Goal: Check status

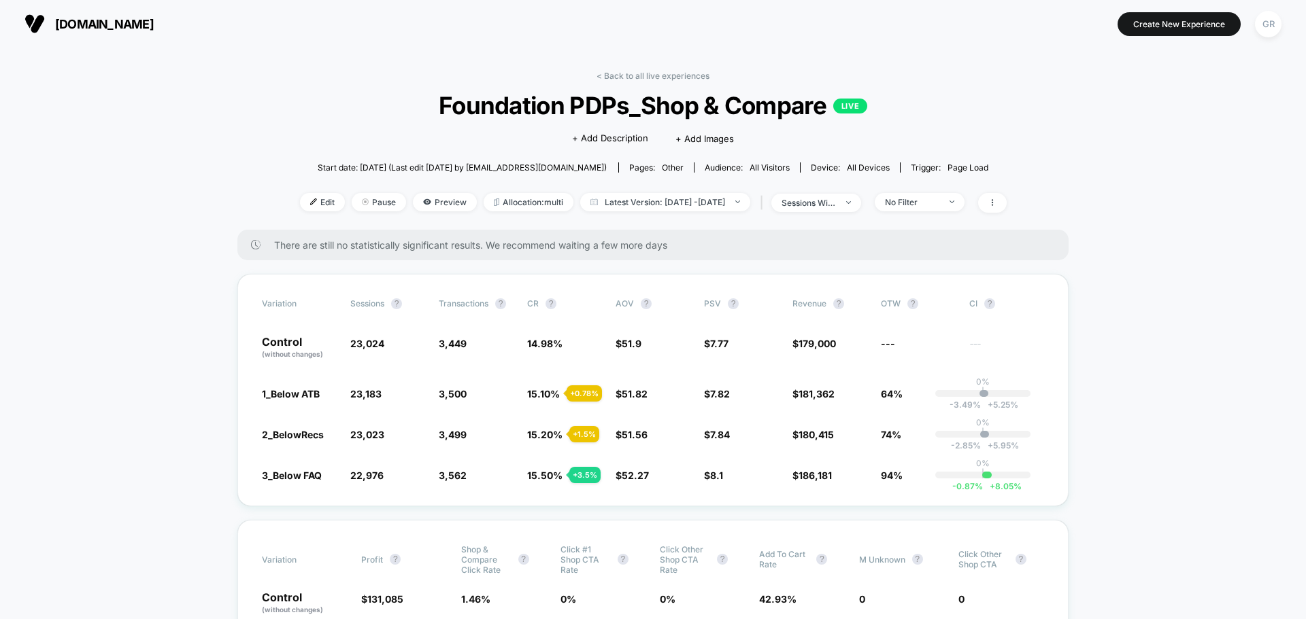
scroll to position [68, 0]
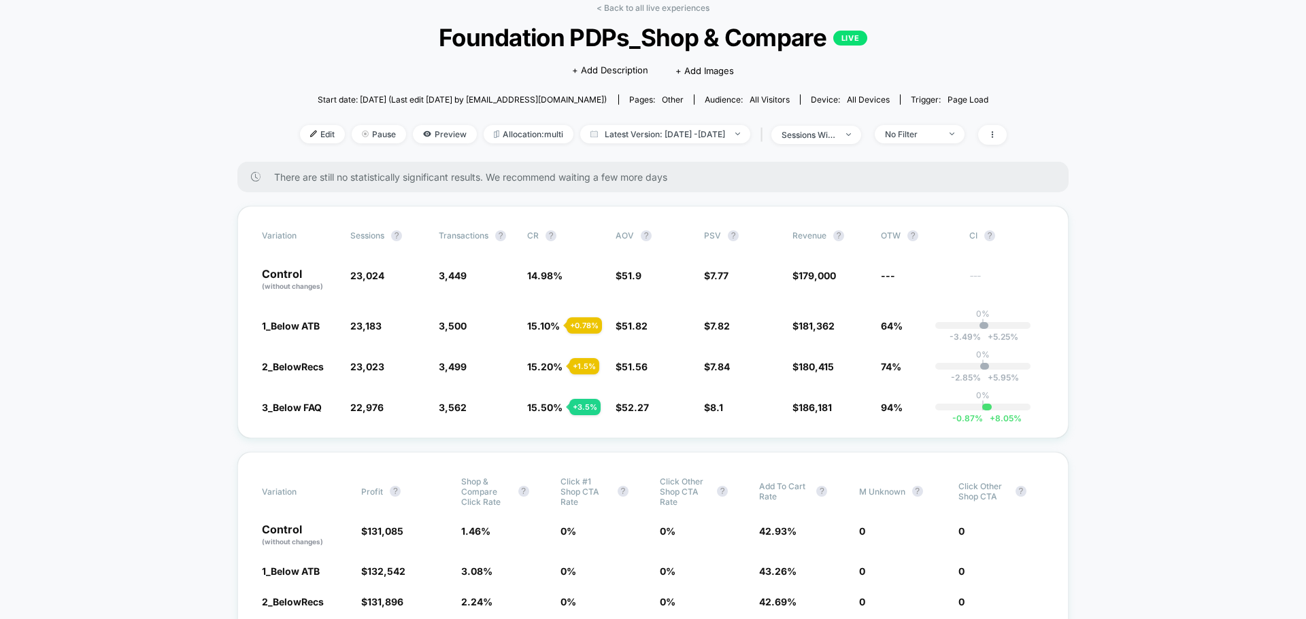
drag, startPoint x: 645, startPoint y: 10, endPoint x: 1064, endPoint y: 86, distance: 425.8
click at [645, 10] on link "< Back to all live experiences" at bounding box center [652, 8] width 113 height 10
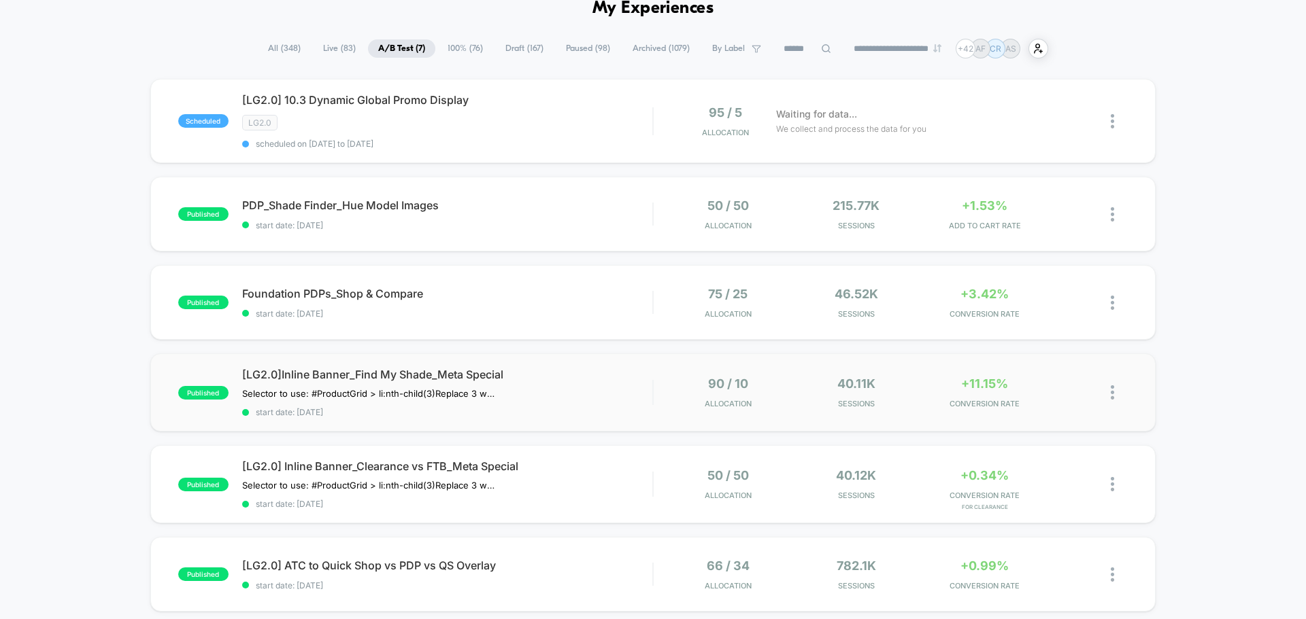
scroll to position [204, 0]
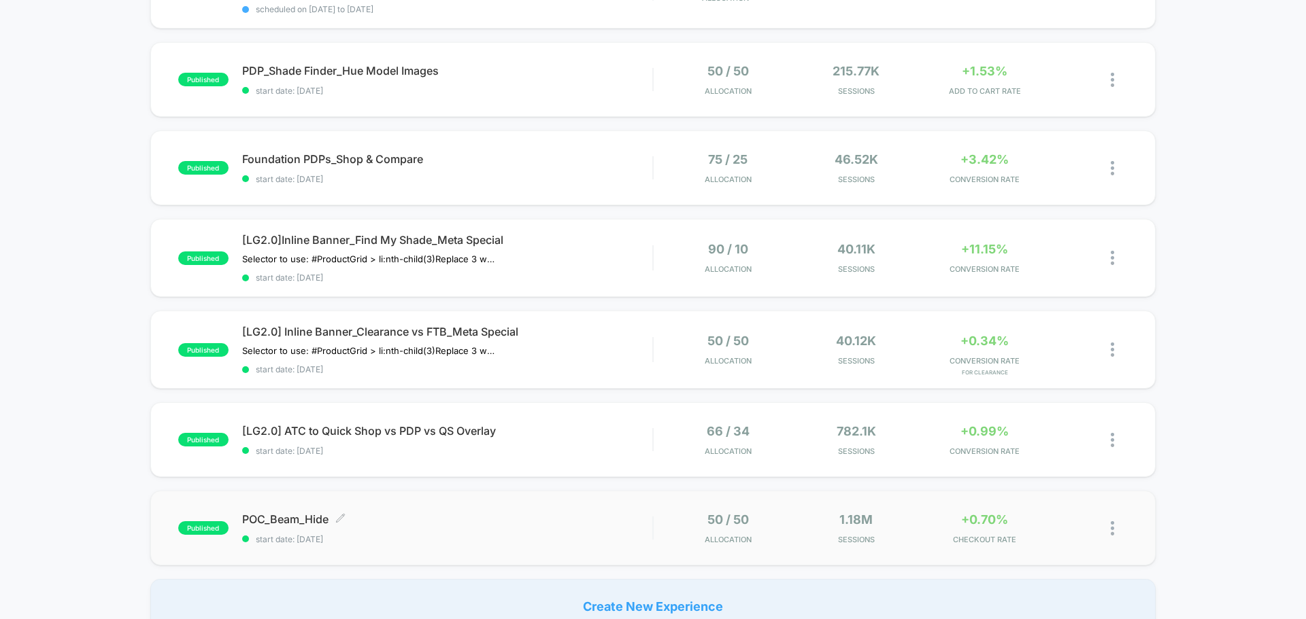
click at [496, 523] on span "POC_Beam_Hide Click to edit experience details" at bounding box center [447, 520] width 410 height 14
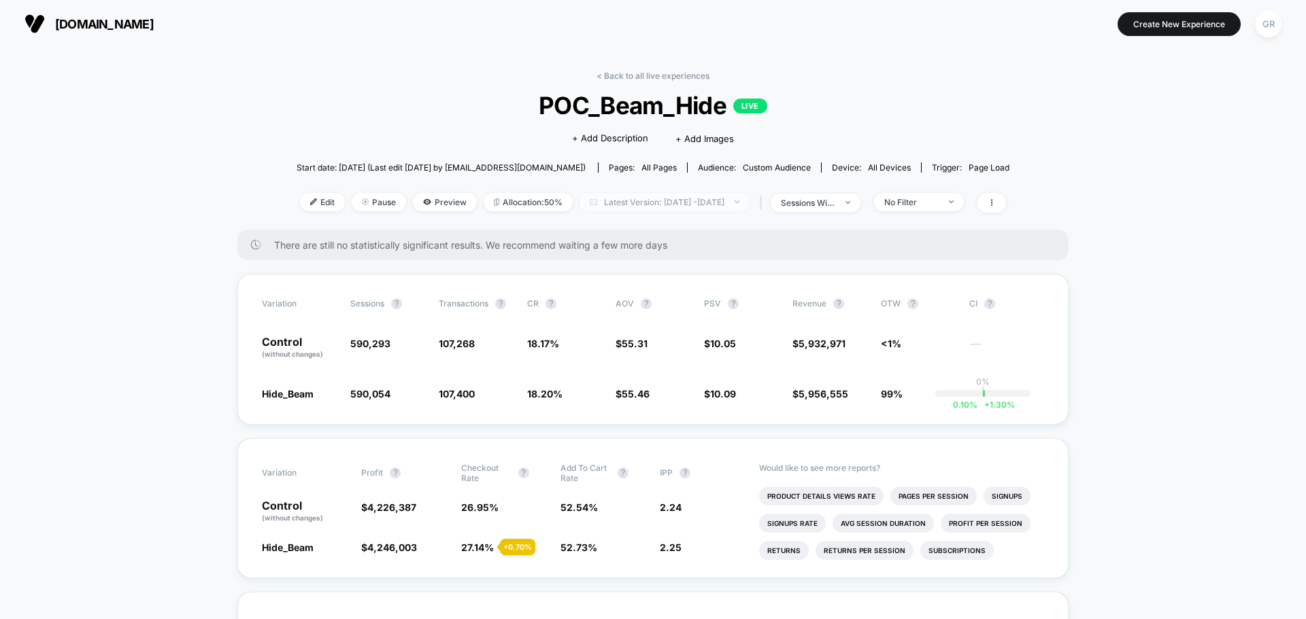
click at [700, 199] on span "Latest Version: [DATE] - [DATE]" at bounding box center [664, 202] width 170 height 18
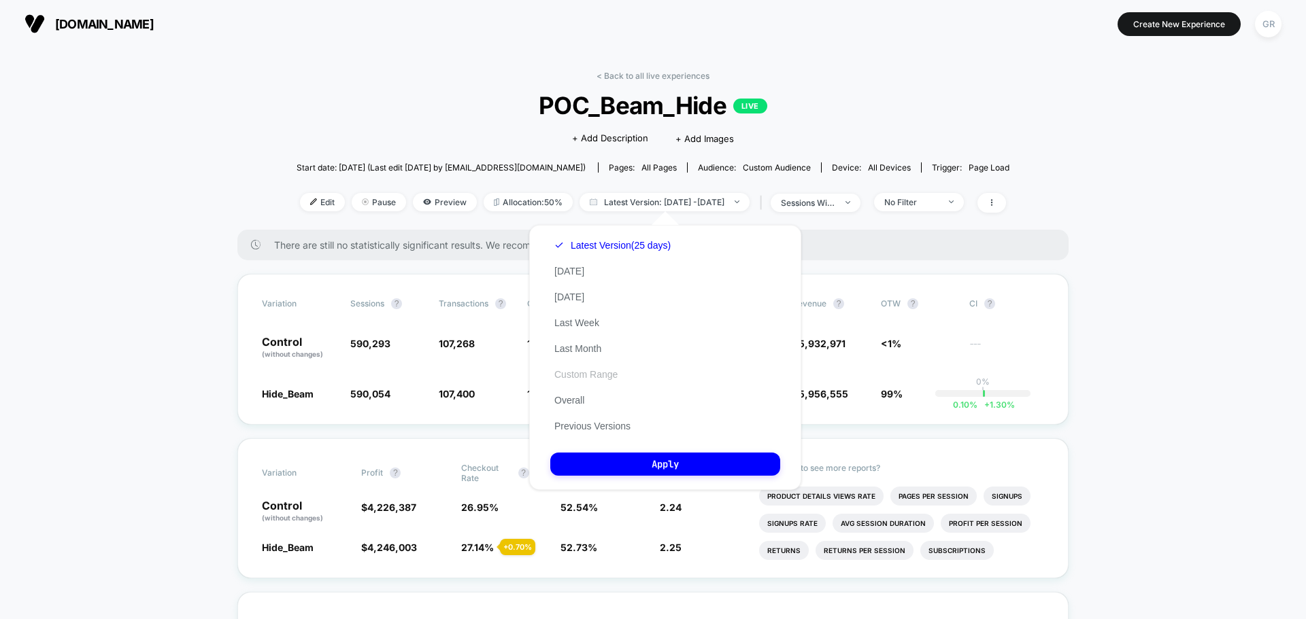
click at [613, 376] on button "Custom Range" at bounding box center [585, 375] width 71 height 12
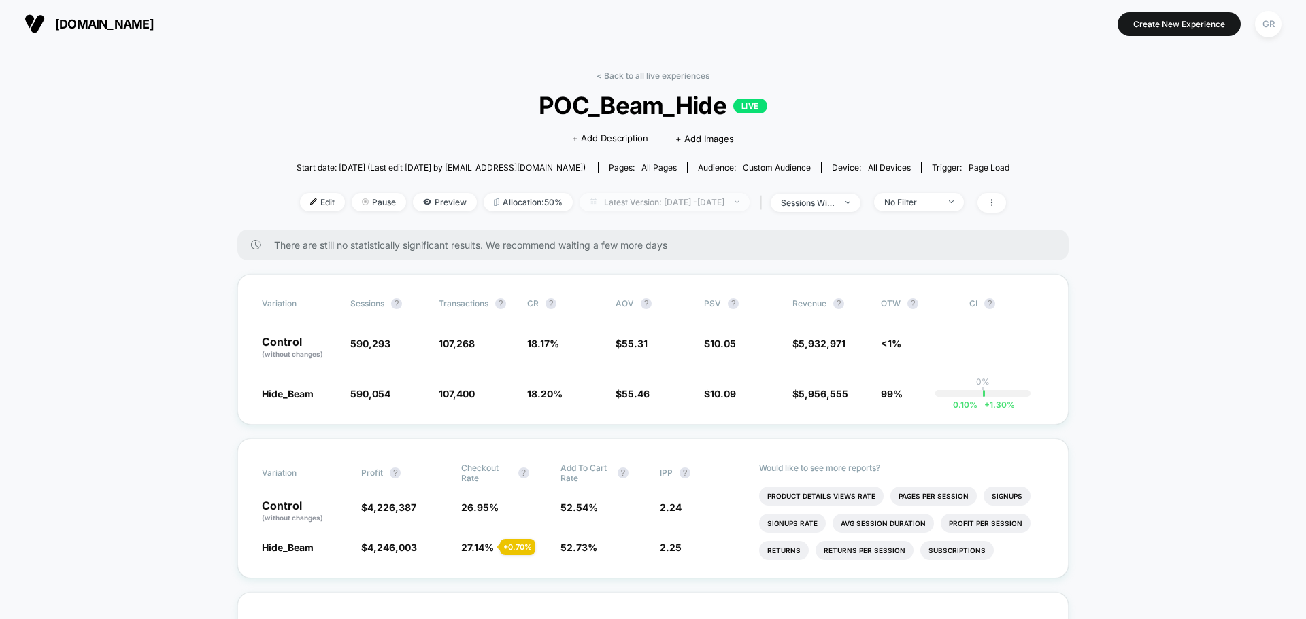
click at [672, 203] on span "Latest Version: [DATE] - [DATE]" at bounding box center [664, 202] width 170 height 18
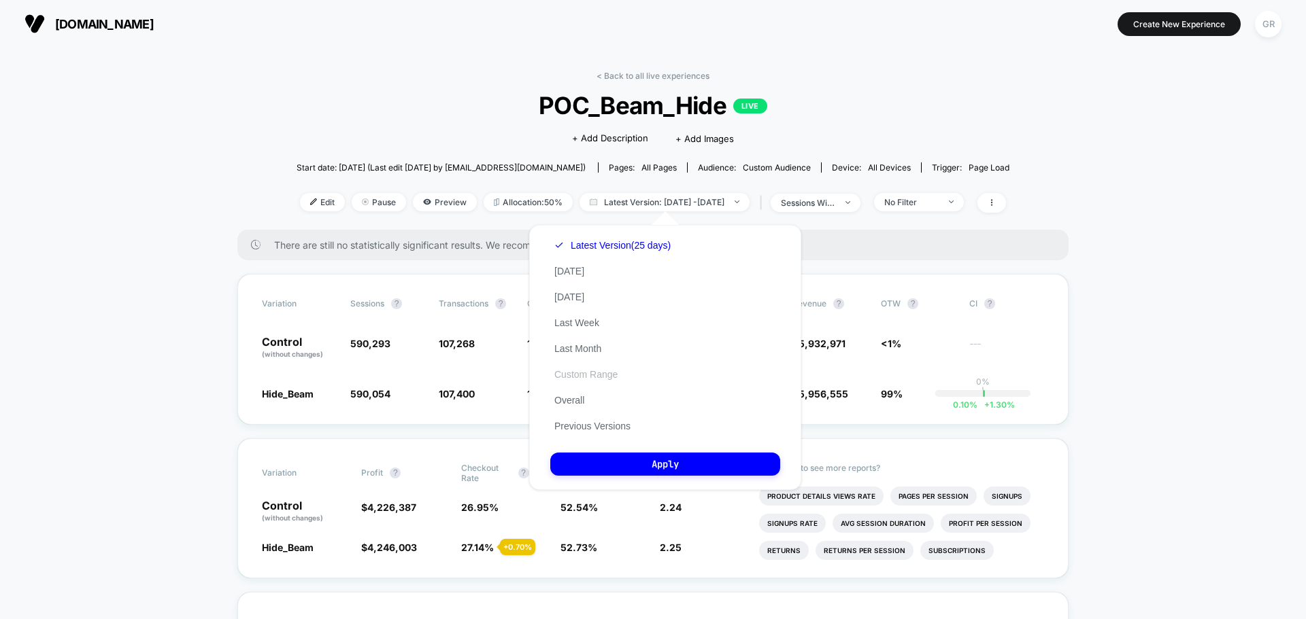
click at [585, 376] on button "Custom Range" at bounding box center [585, 375] width 71 height 12
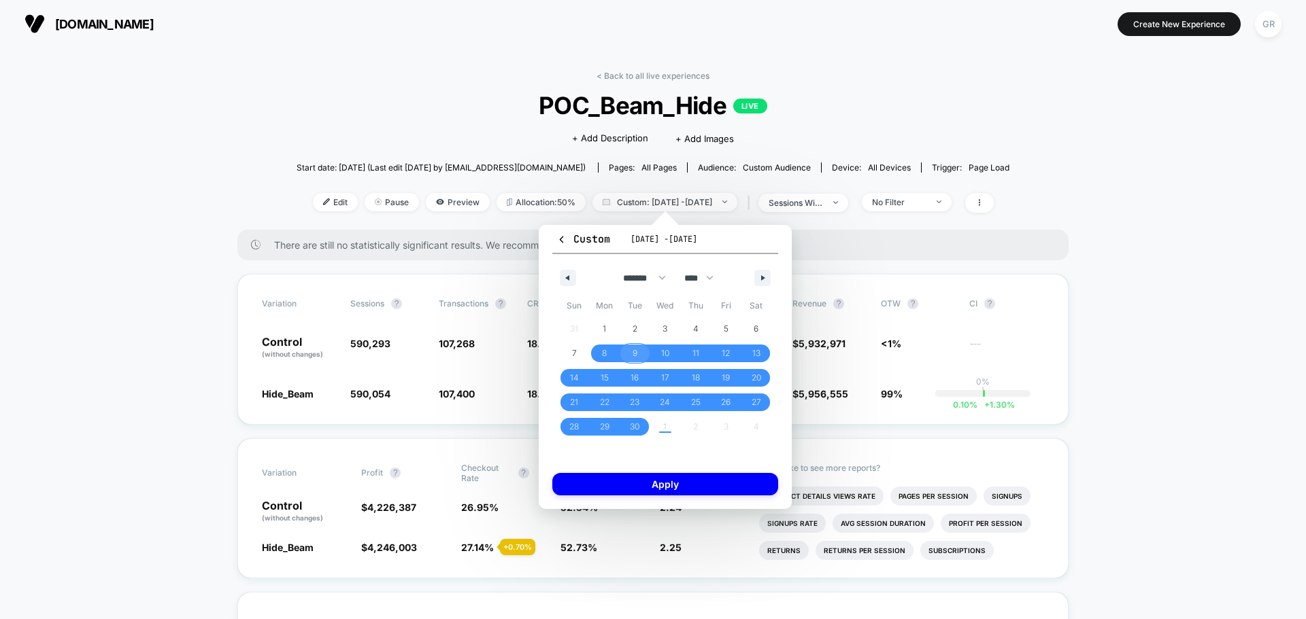
click at [626, 357] on span "9" at bounding box center [634, 354] width 31 height 18
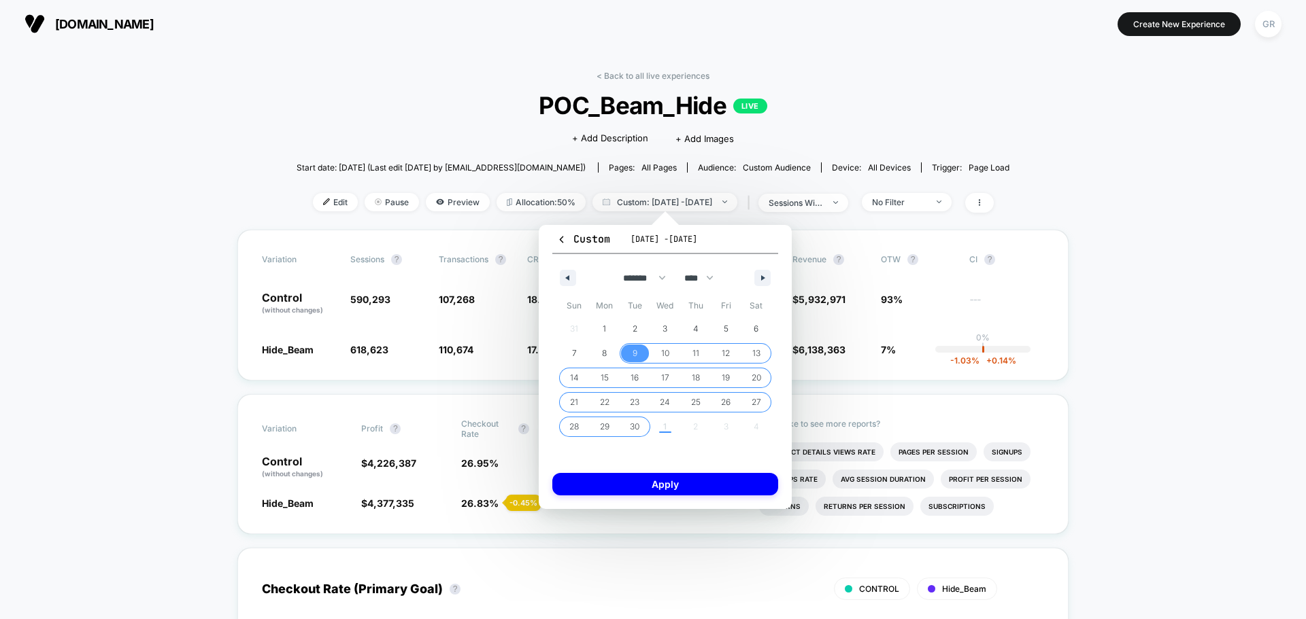
click at [629, 427] on span "30" at bounding box center [634, 427] width 31 height 18
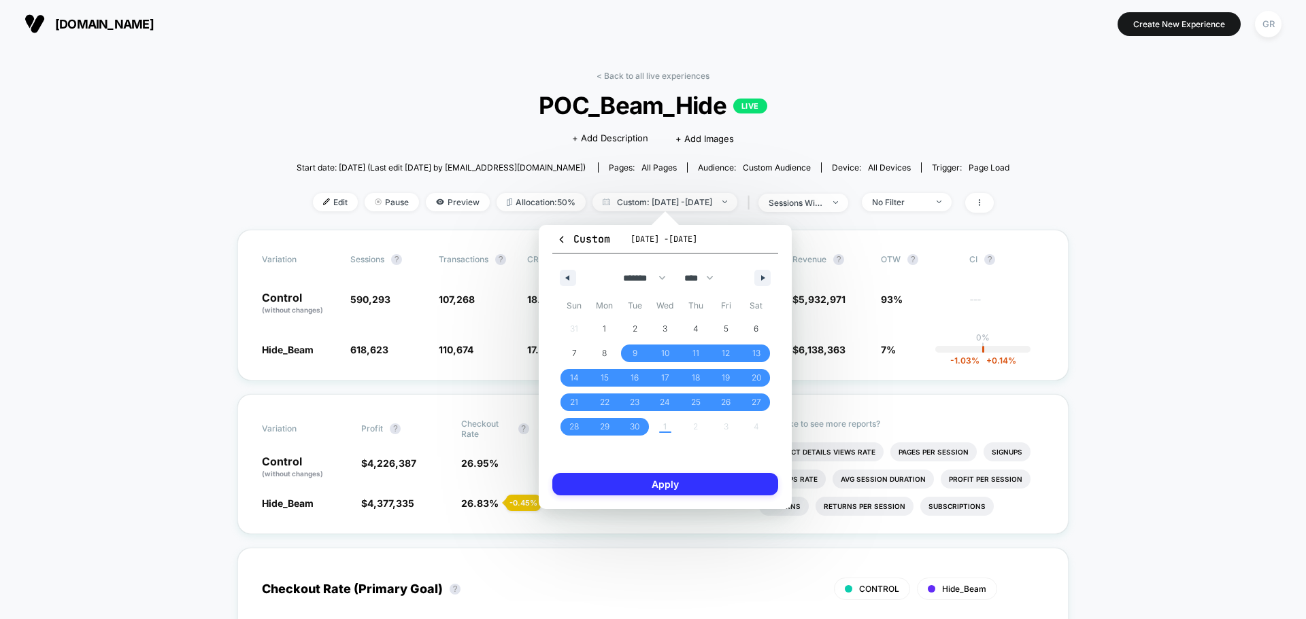
click at [645, 492] on button "Apply" at bounding box center [665, 484] width 226 height 22
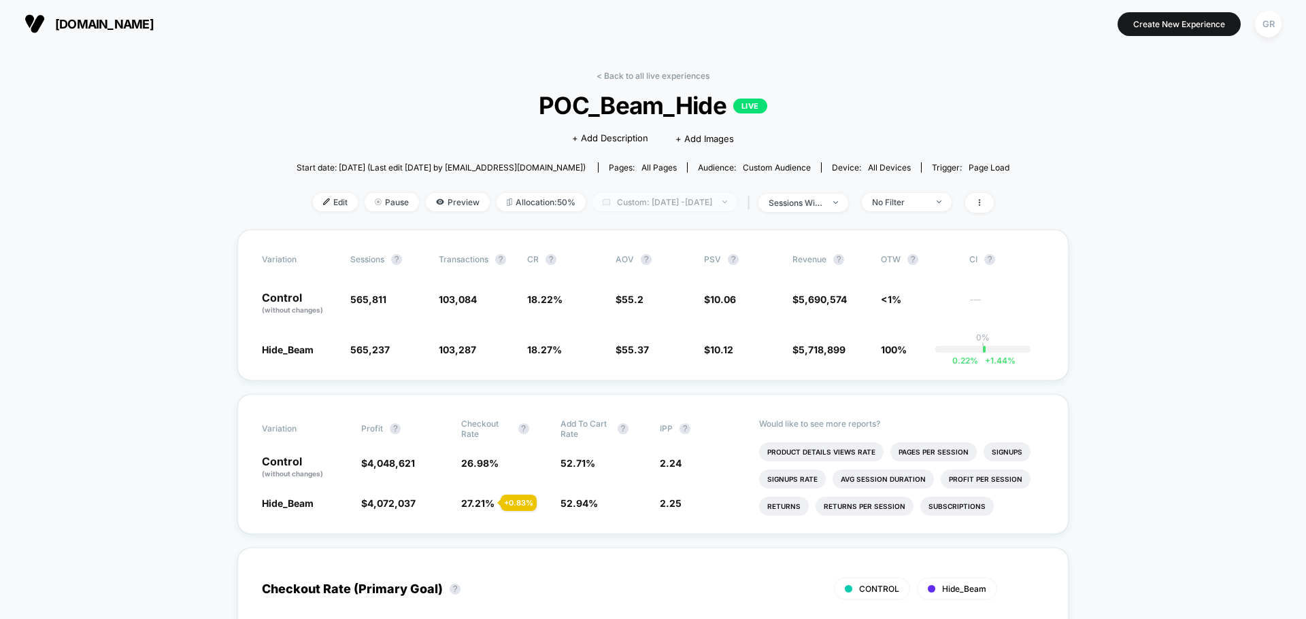
click at [632, 203] on span "Custom: Sep 9, 2025 - Sep 30, 2025" at bounding box center [664, 202] width 145 height 18
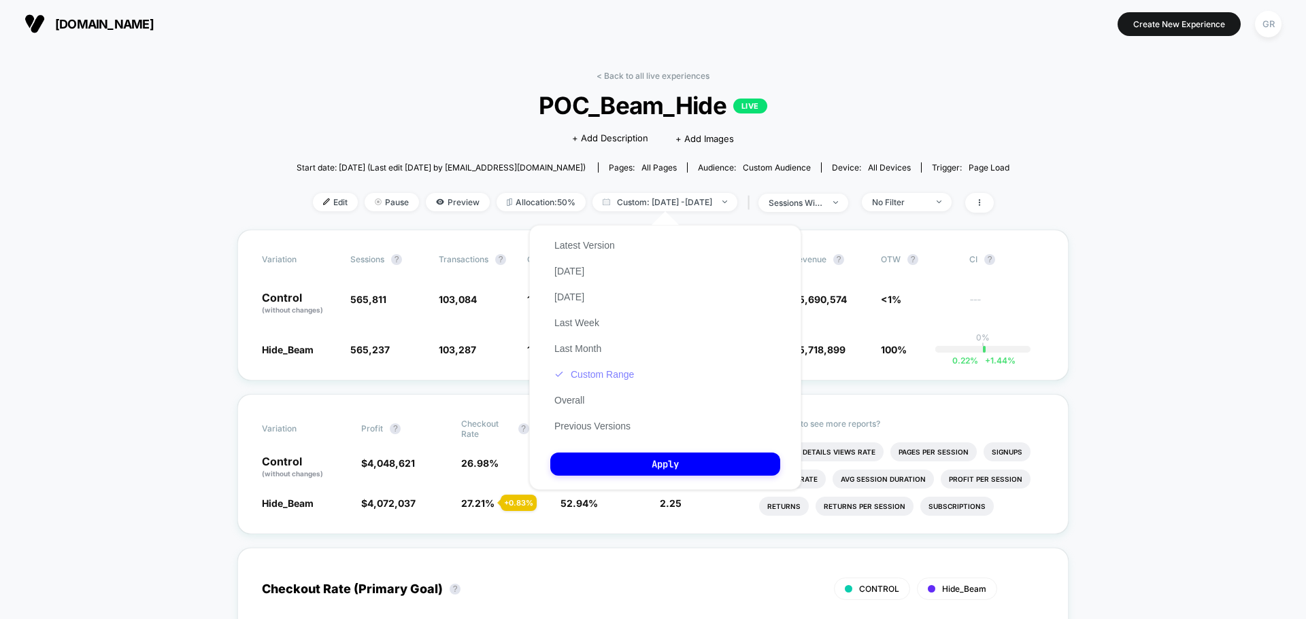
click at [592, 375] on button "Custom Range" at bounding box center [594, 375] width 88 height 12
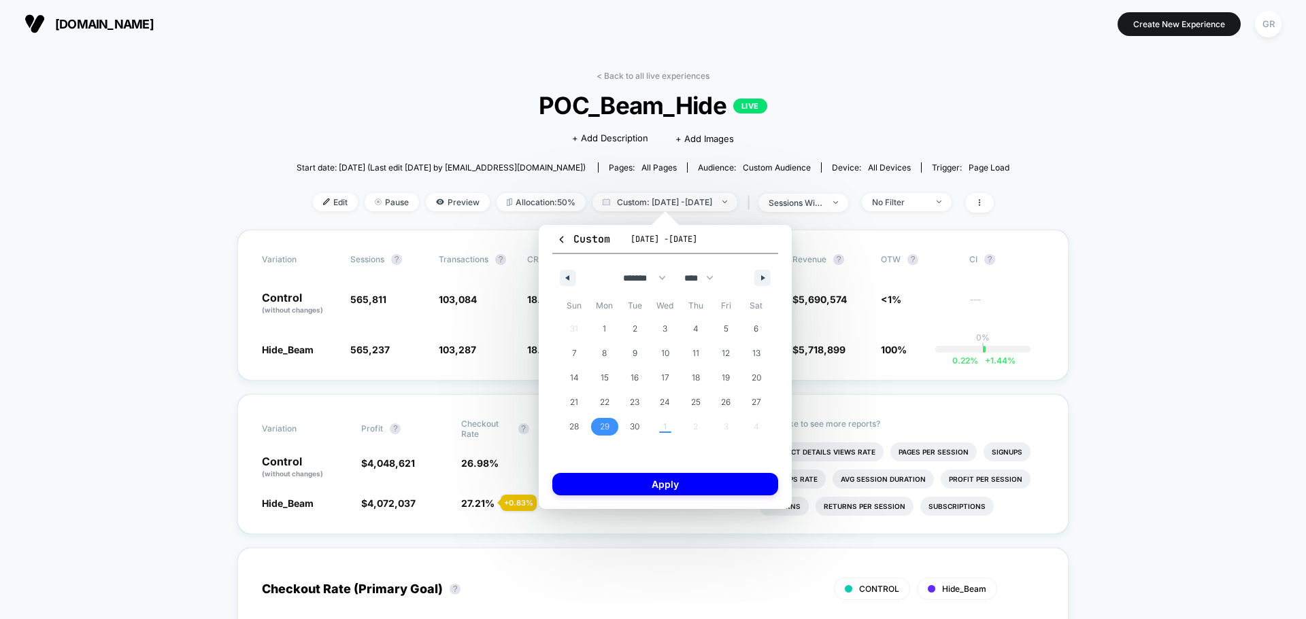
click at [608, 426] on span "29" at bounding box center [605, 427] width 10 height 24
click at [639, 427] on span "30" at bounding box center [635, 427] width 10 height 24
click at [698, 488] on button "Apply" at bounding box center [665, 484] width 226 height 22
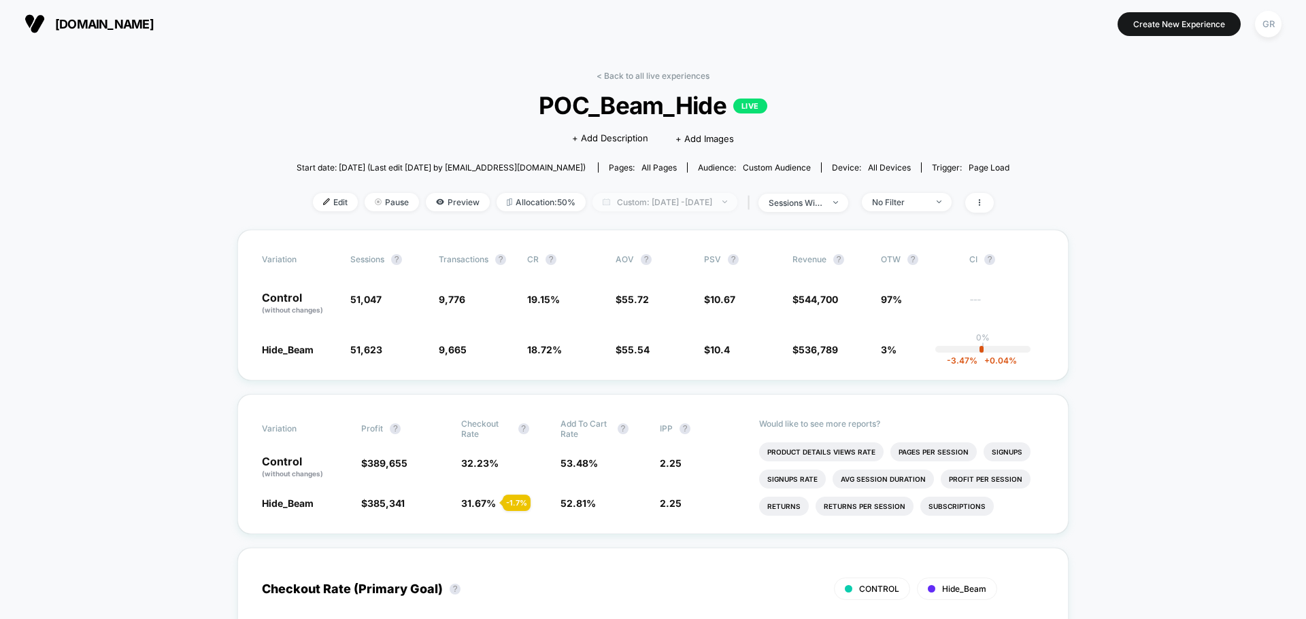
click at [653, 206] on span "Custom: Sep 29, 2025 - Sep 30, 2025" at bounding box center [664, 202] width 145 height 18
select select "*"
select select "****"
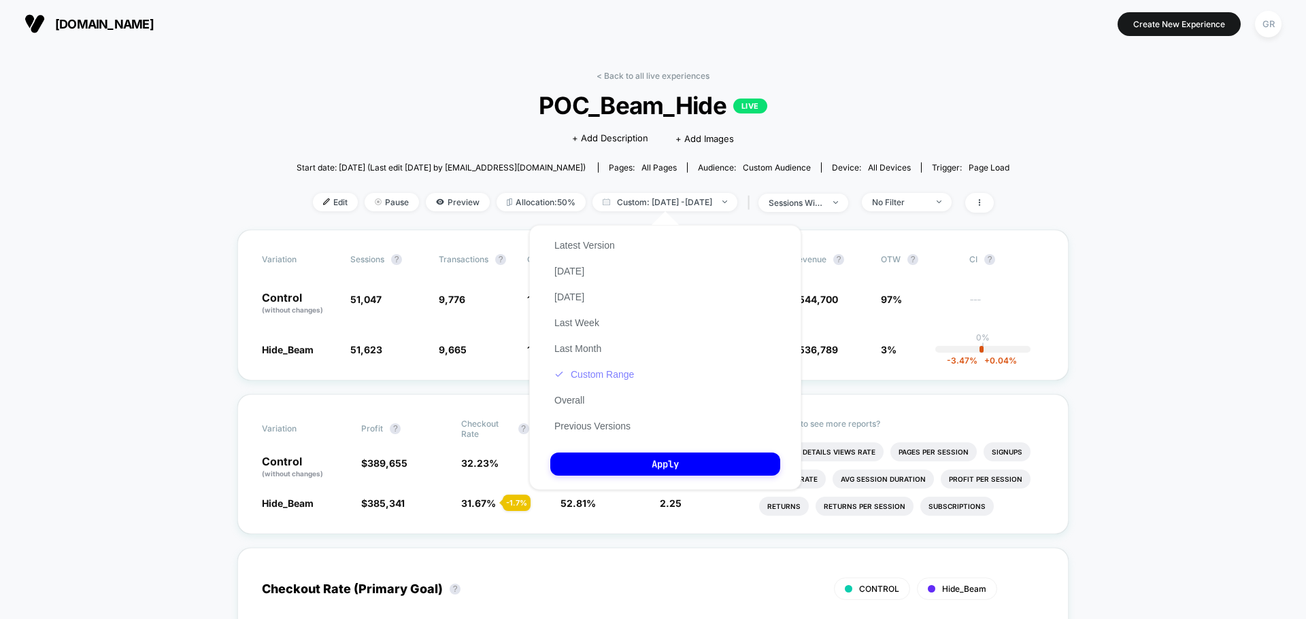
click at [615, 379] on button "Custom Range" at bounding box center [594, 375] width 88 height 12
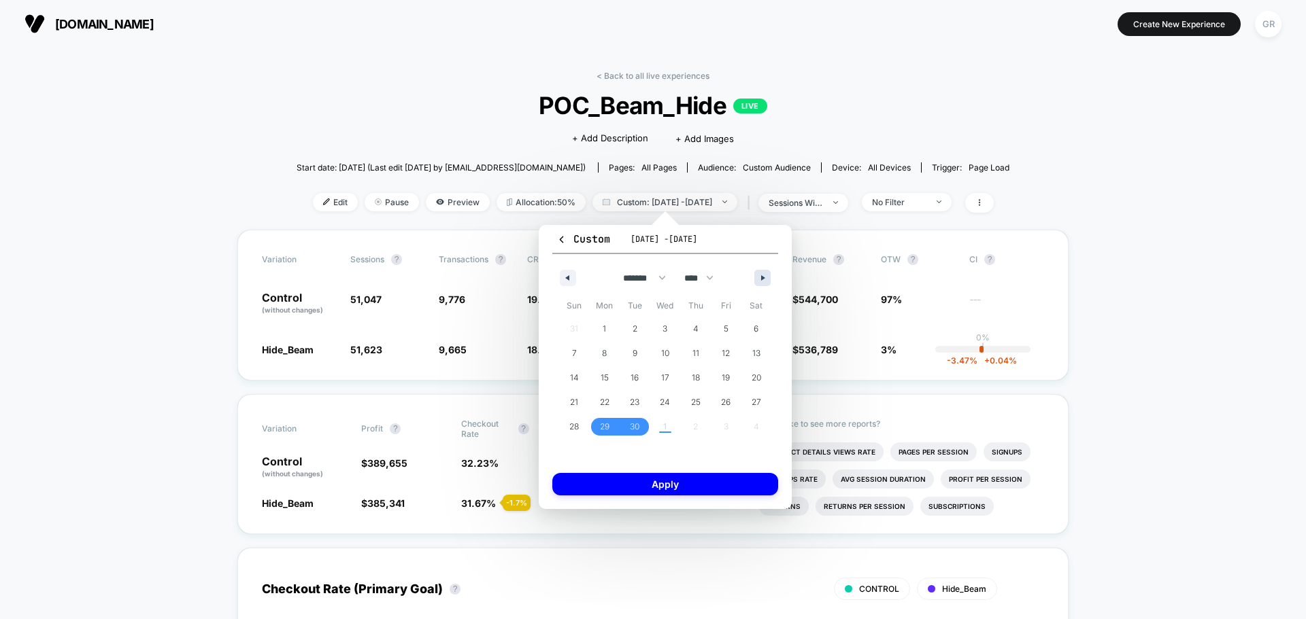
click at [764, 278] on icon "button" at bounding box center [764, 277] width 7 height 5
select select "*"
click at [666, 333] on span "1" at bounding box center [664, 329] width 3 height 24
click at [666, 325] on span "1" at bounding box center [664, 329] width 3 height 24
click at [668, 473] on button "Apply" at bounding box center [665, 484] width 226 height 22
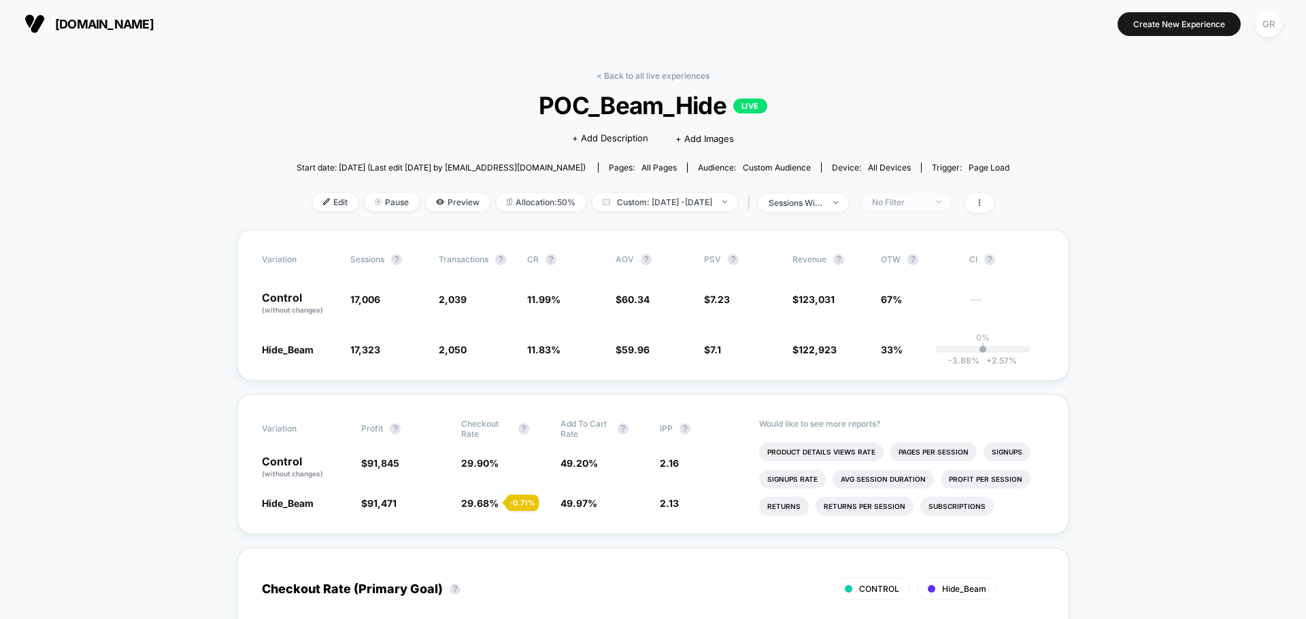
click at [911, 204] on div "No Filter" at bounding box center [899, 202] width 54 height 10
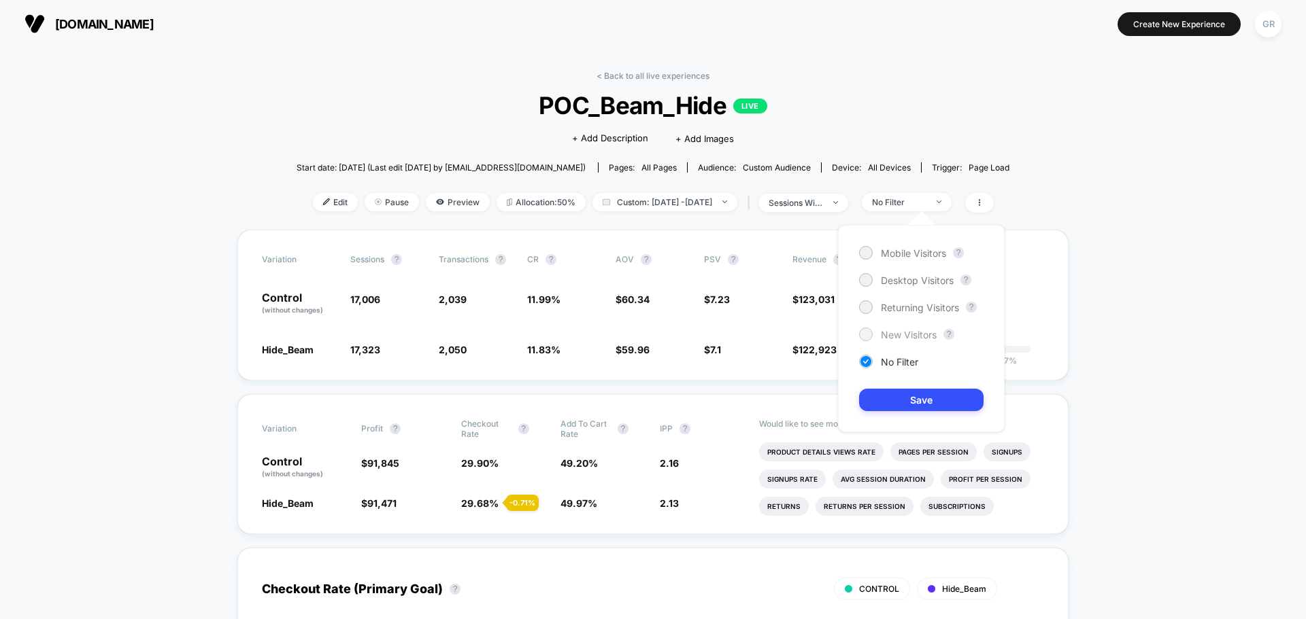
click at [894, 333] on span "New Visitors" at bounding box center [909, 335] width 56 height 12
click at [912, 402] on button "Save" at bounding box center [921, 400] width 124 height 22
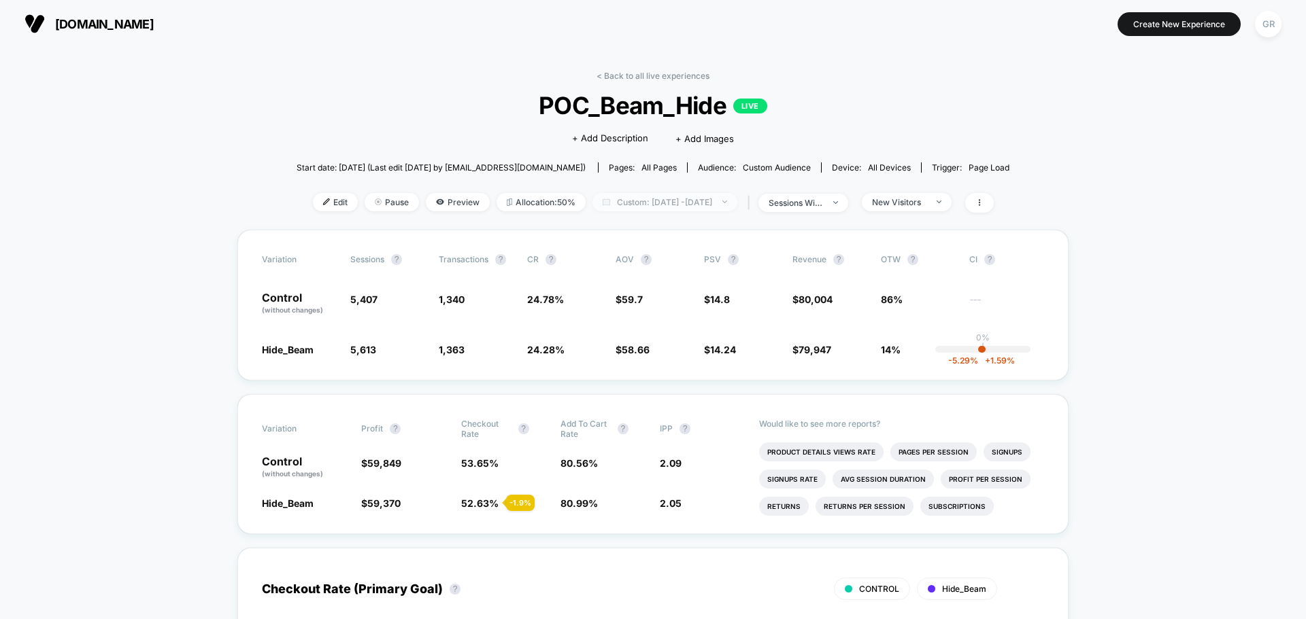
click at [732, 203] on span "Custom: Oct 1, 2025 - Oct 1, 2025" at bounding box center [664, 202] width 145 height 18
select select "*"
select select "****"
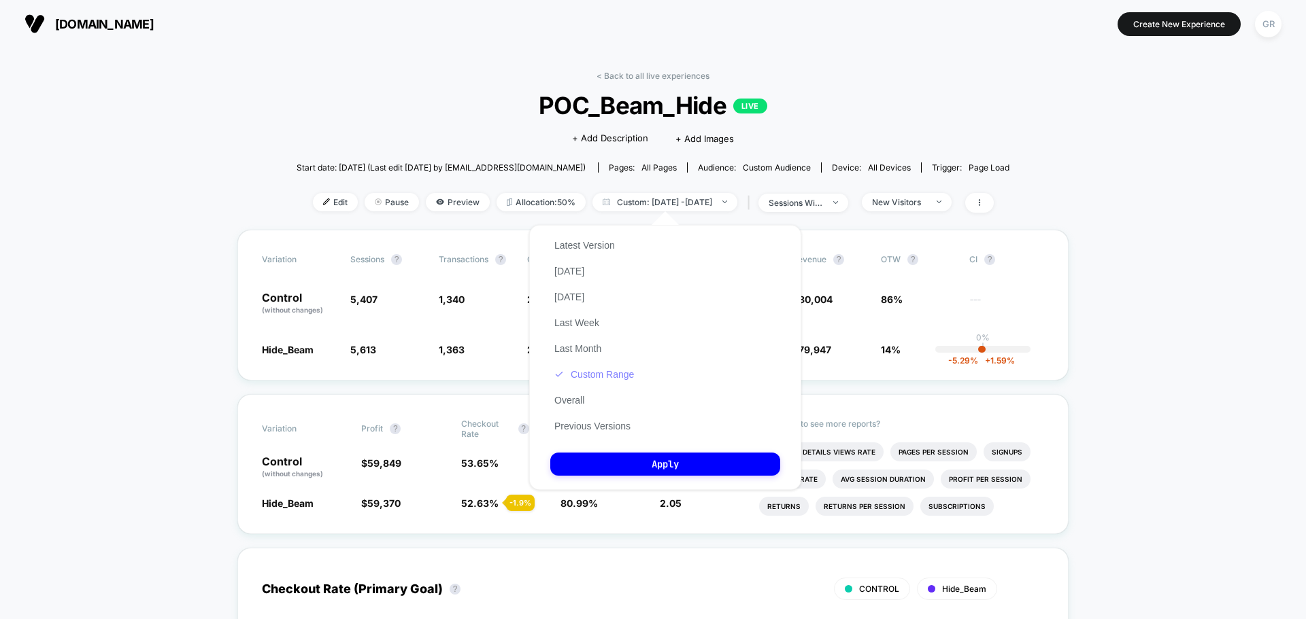
click at [594, 377] on button "Custom Range" at bounding box center [594, 375] width 88 height 12
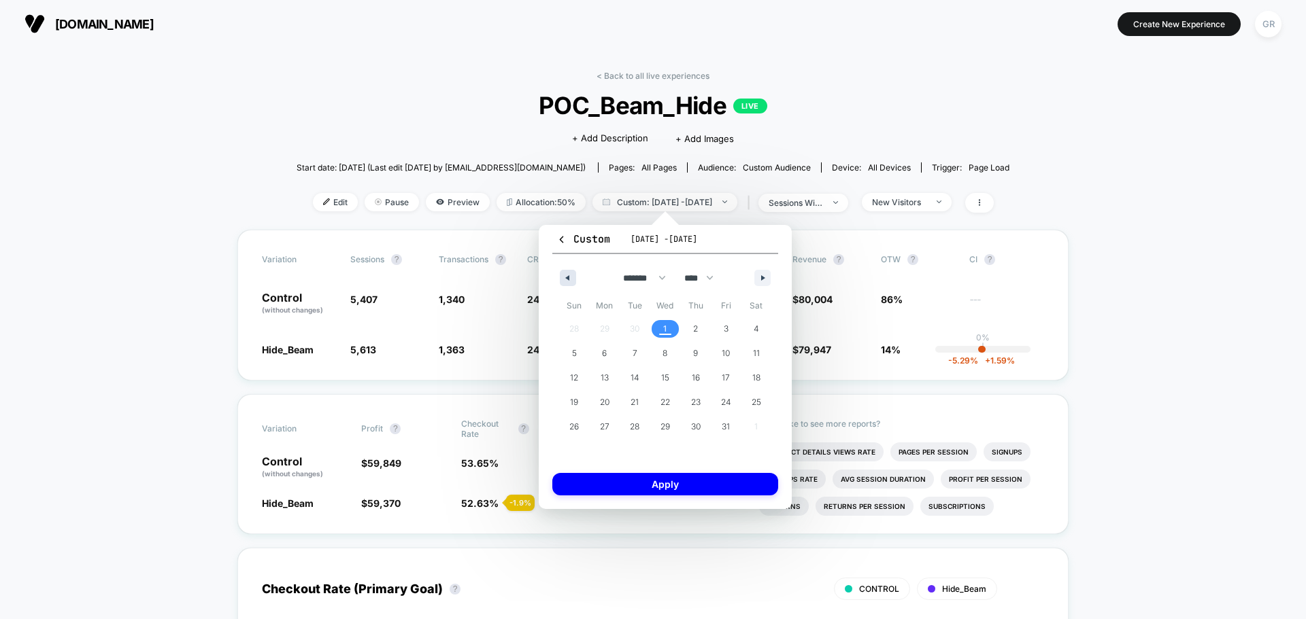
click at [575, 281] on button "button" at bounding box center [568, 278] width 16 height 16
click at [611, 428] on span "29" at bounding box center [605, 427] width 31 height 18
click at [761, 275] on icon "button" at bounding box center [764, 277] width 7 height 5
click at [670, 326] on span "1" at bounding box center [665, 329] width 31 height 18
select select "*"
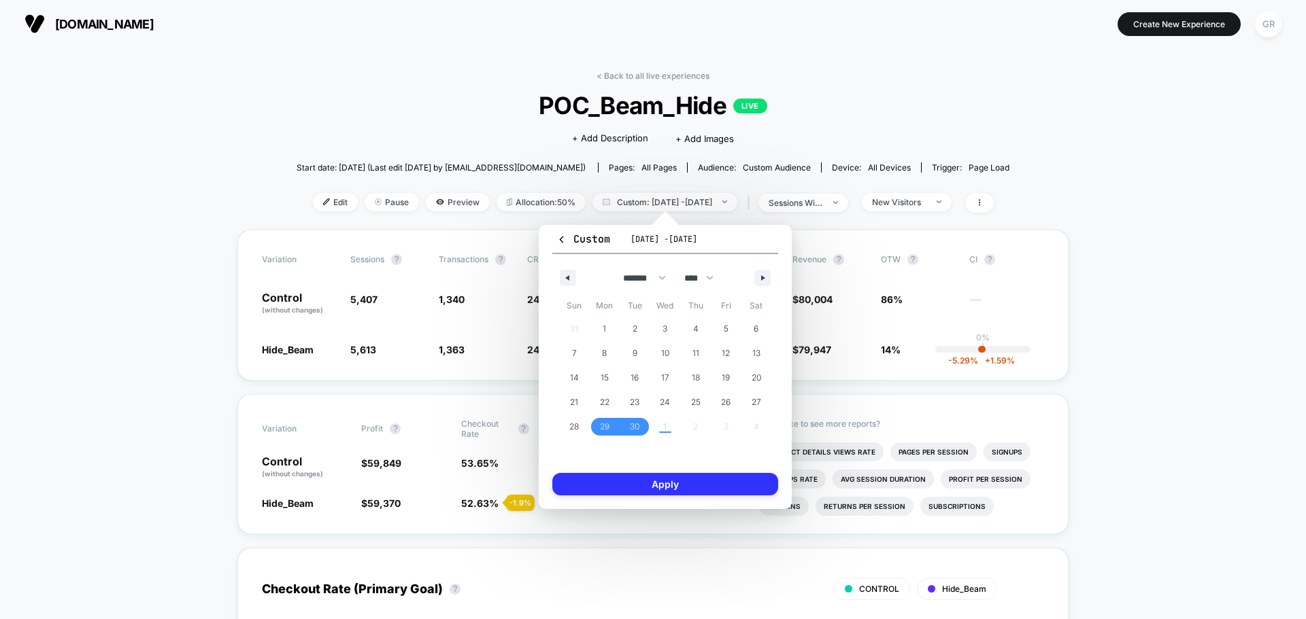
click at [722, 478] on button "Apply" at bounding box center [665, 484] width 226 height 22
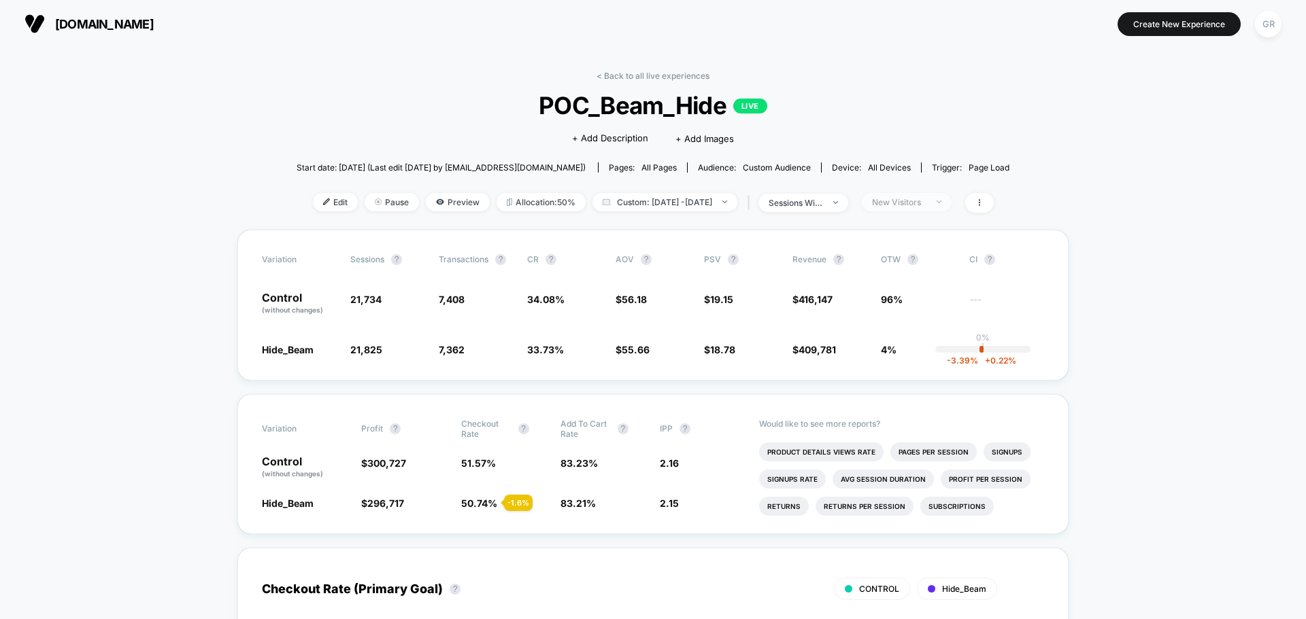
click at [926, 200] on div "New Visitors" at bounding box center [899, 202] width 54 height 10
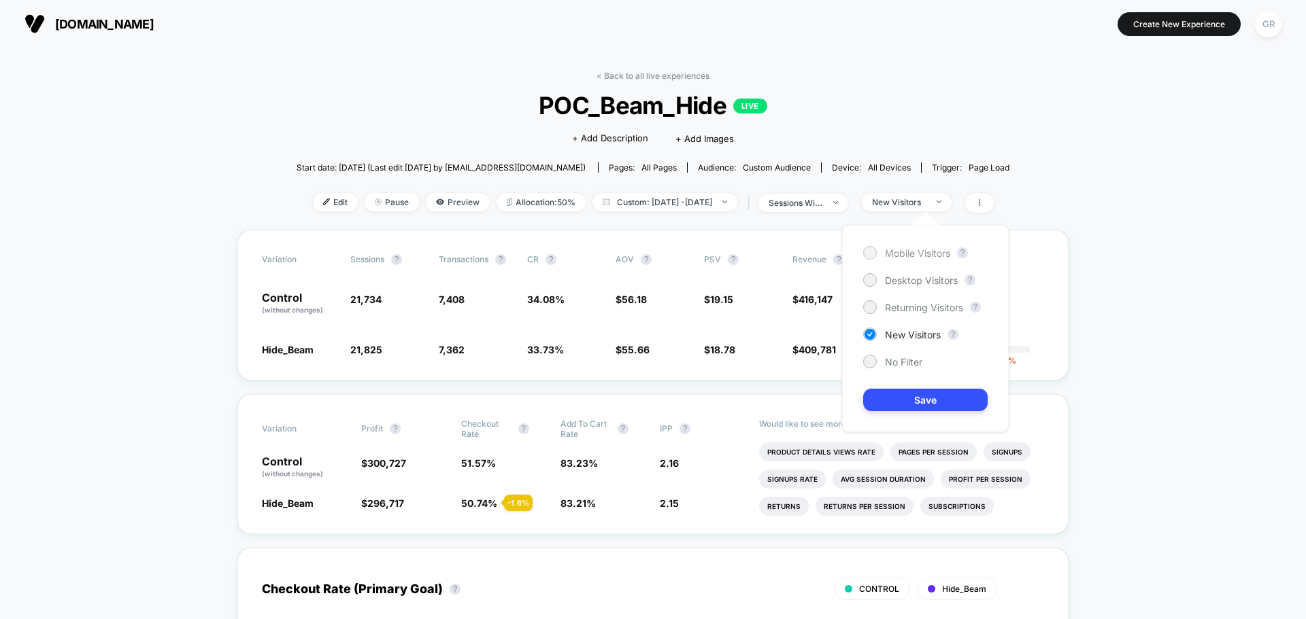
click at [893, 252] on span "Mobile Visitors" at bounding box center [917, 254] width 65 height 12
click at [912, 395] on button "Save" at bounding box center [925, 400] width 124 height 22
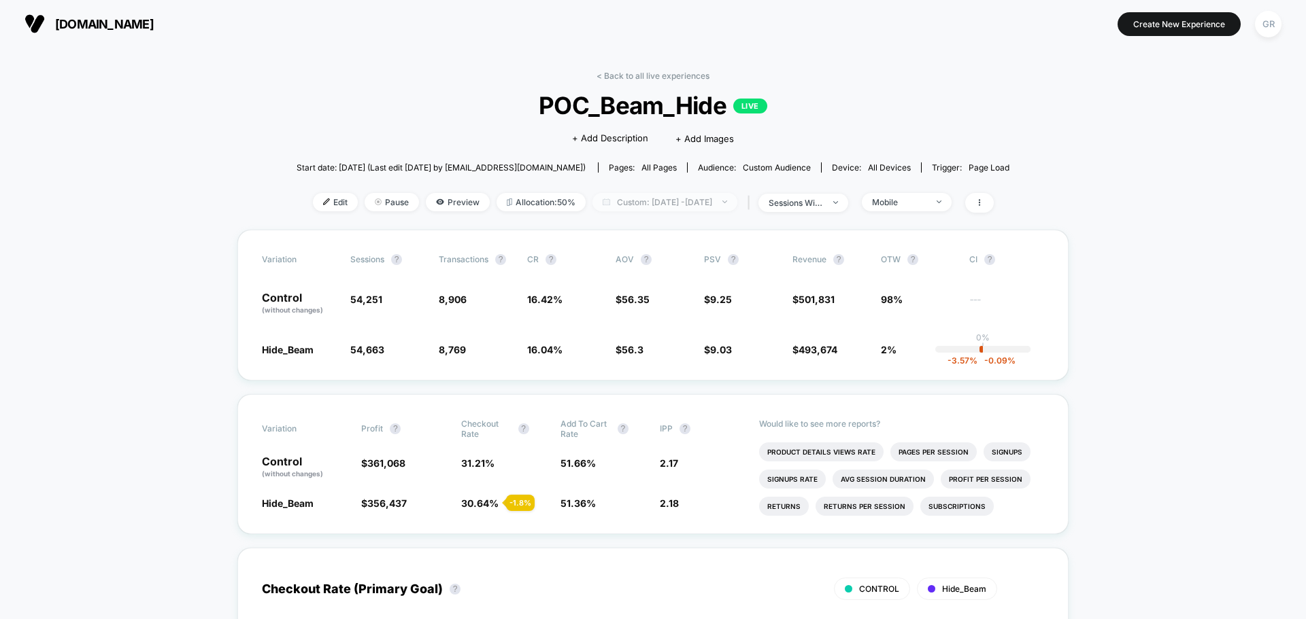
click at [679, 202] on span "Custom: Sep 29, 2025 - Oct 1, 2025" at bounding box center [664, 202] width 145 height 18
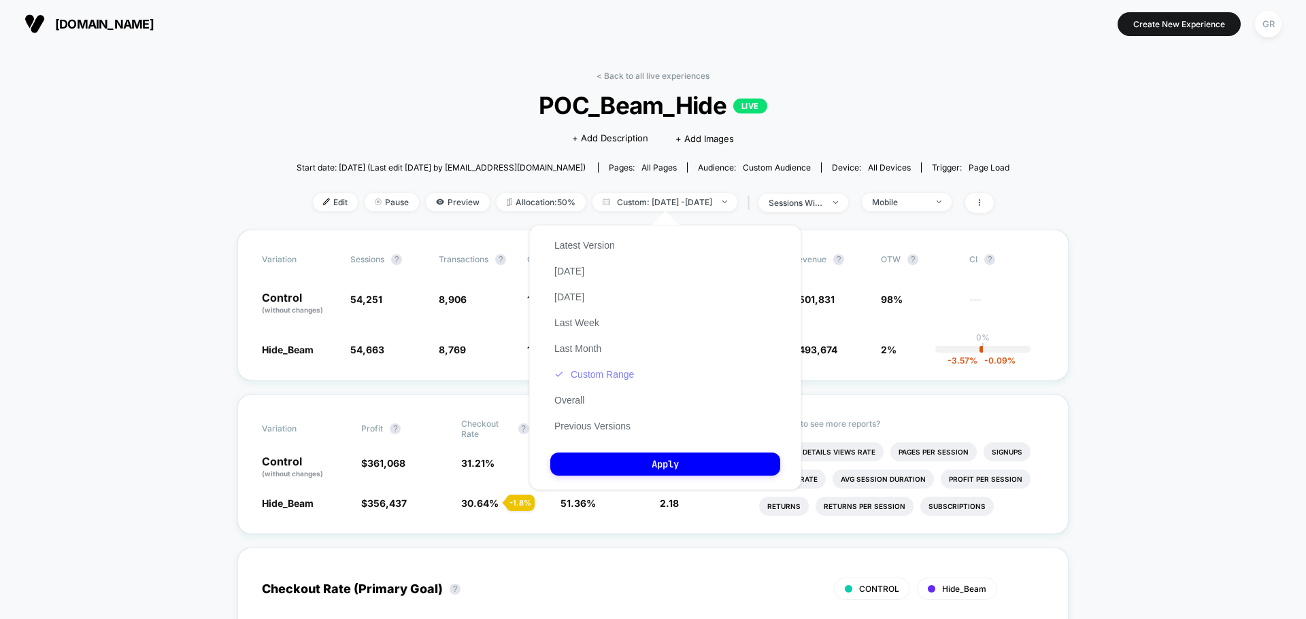
click at [597, 379] on button "Custom Range" at bounding box center [594, 375] width 88 height 12
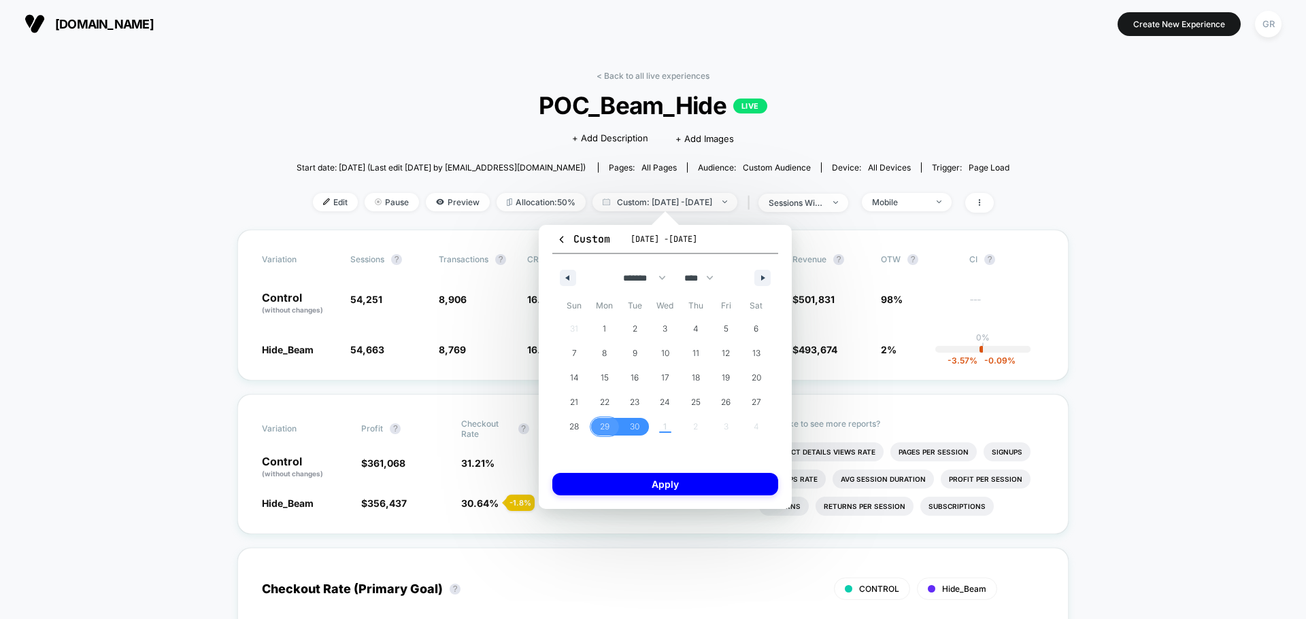
click at [601, 425] on span "29" at bounding box center [605, 427] width 10 height 24
click at [634, 424] on span "30" at bounding box center [635, 427] width 10 height 24
drag, startPoint x: 698, startPoint y: 489, endPoint x: 724, endPoint y: 475, distance: 30.1
click at [698, 488] on button "Apply" at bounding box center [665, 484] width 226 height 22
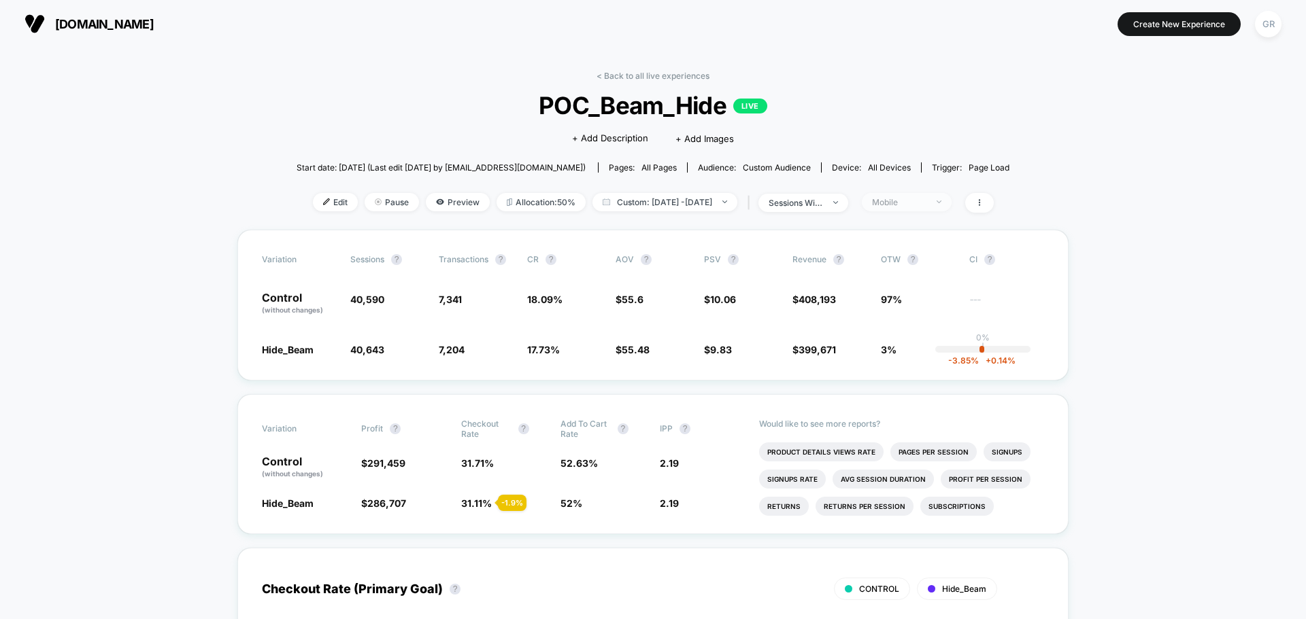
click at [938, 196] on span "Mobile" at bounding box center [907, 202] width 90 height 18
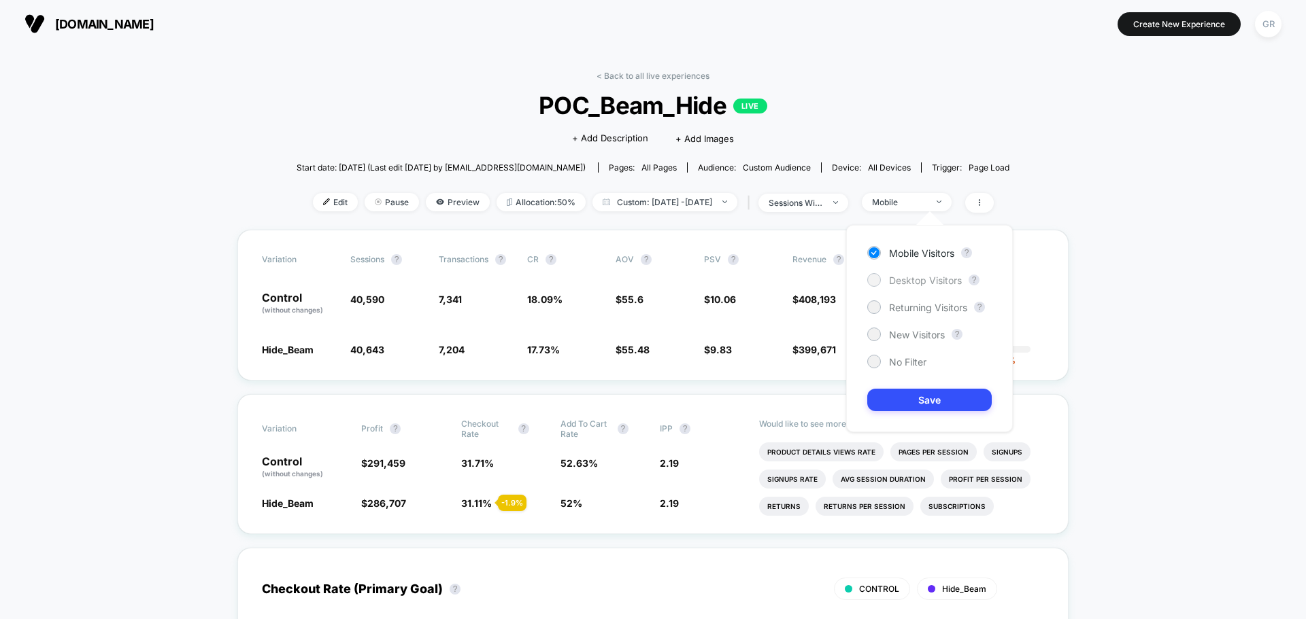
click at [900, 279] on span "Desktop Visitors" at bounding box center [925, 281] width 73 height 12
click at [953, 394] on button "Save" at bounding box center [929, 400] width 124 height 22
